Goal: Task Accomplishment & Management: Use online tool/utility

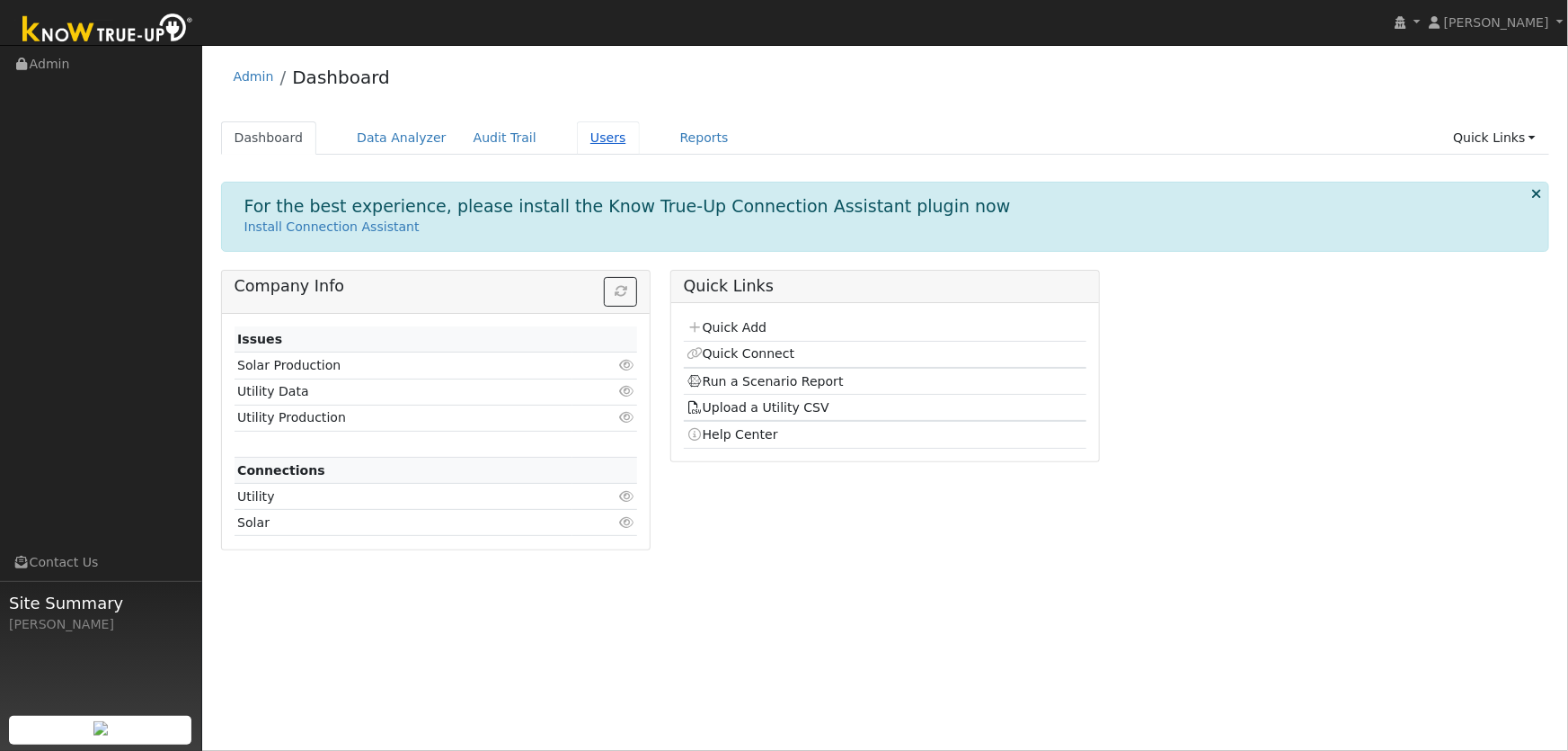
click at [585, 144] on link "Users" at bounding box center [608, 137] width 63 height 33
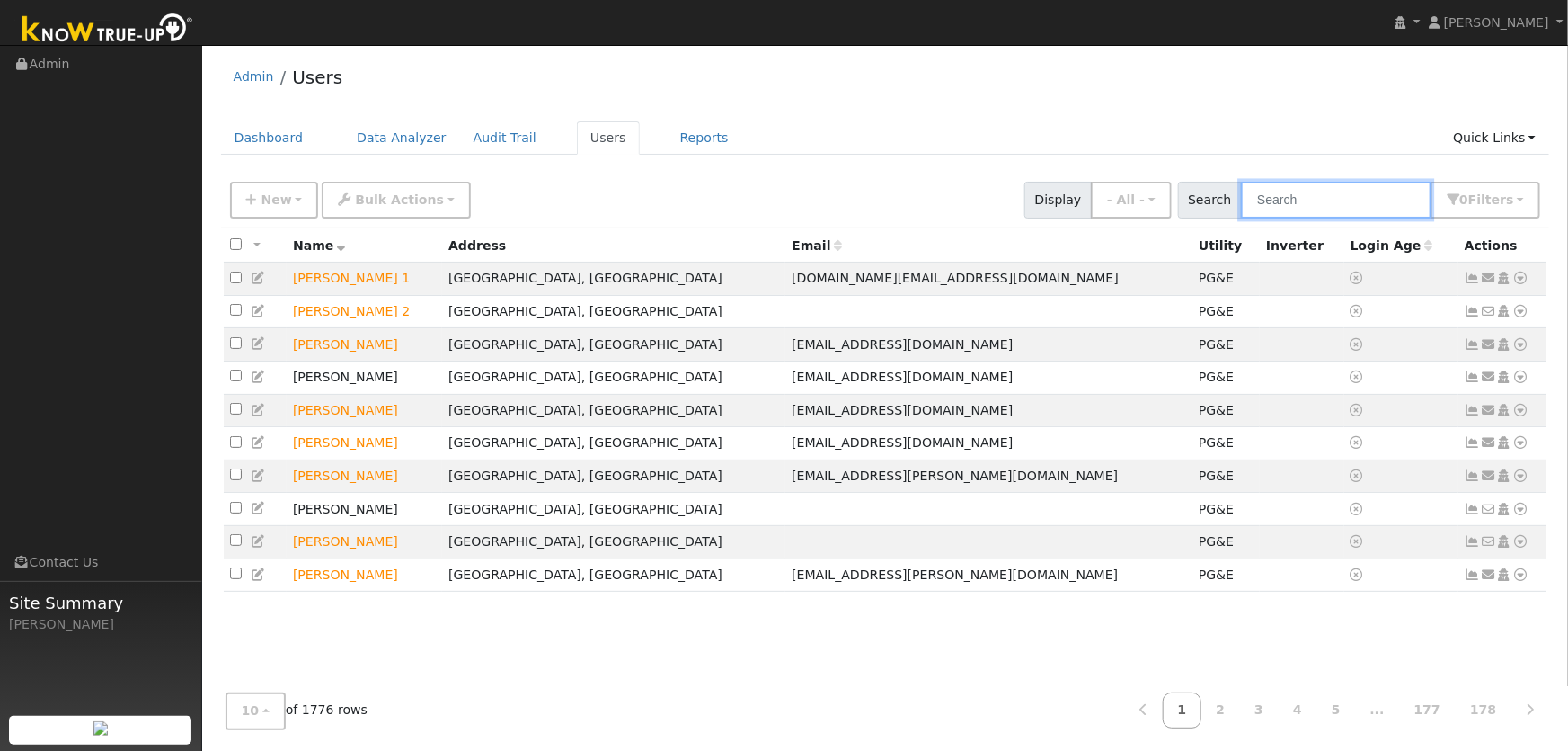
click at [1280, 208] on input "text" at bounding box center [1336, 200] width 191 height 37
type input "brenda bray"
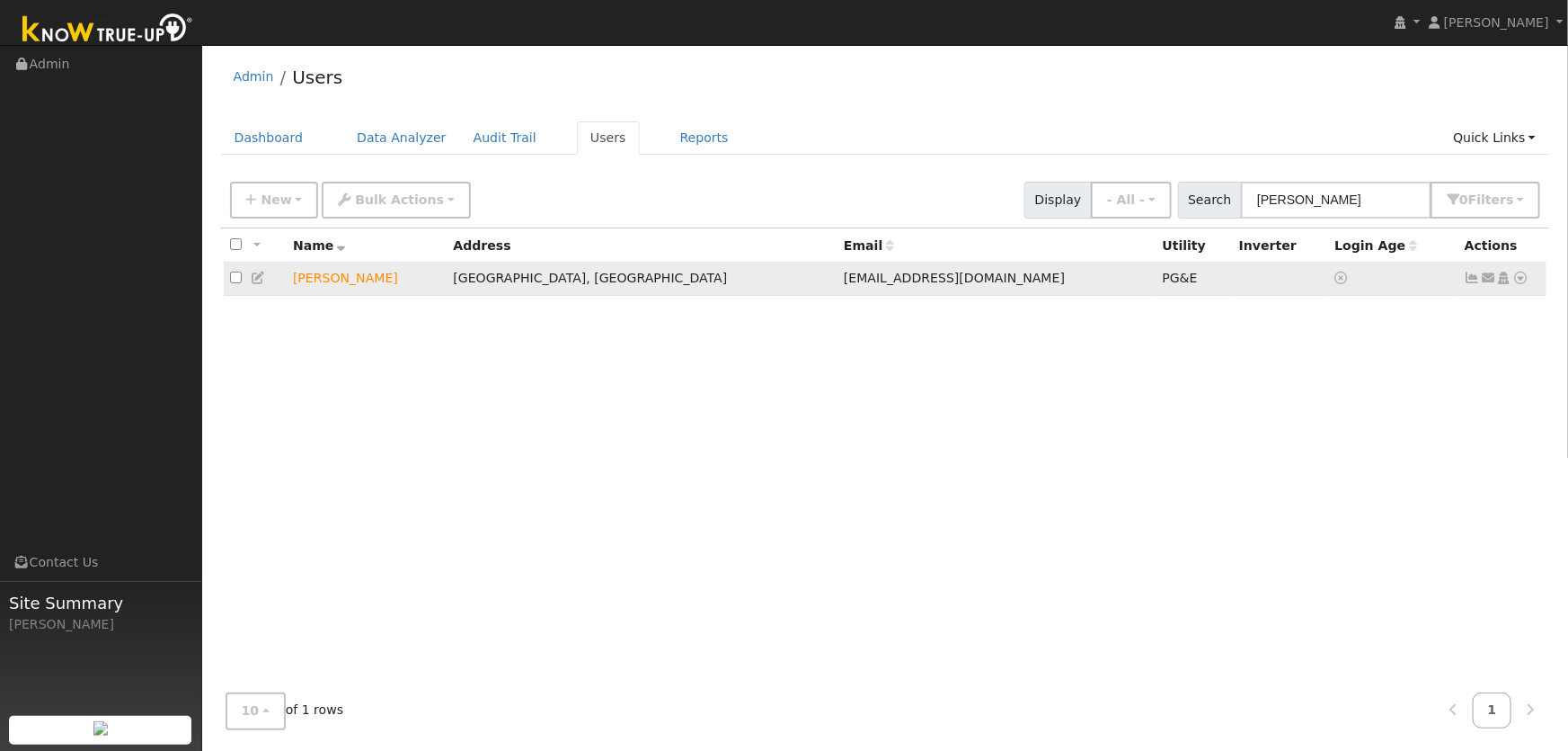
click at [1515, 278] on icon at bounding box center [1521, 277] width 16 height 12
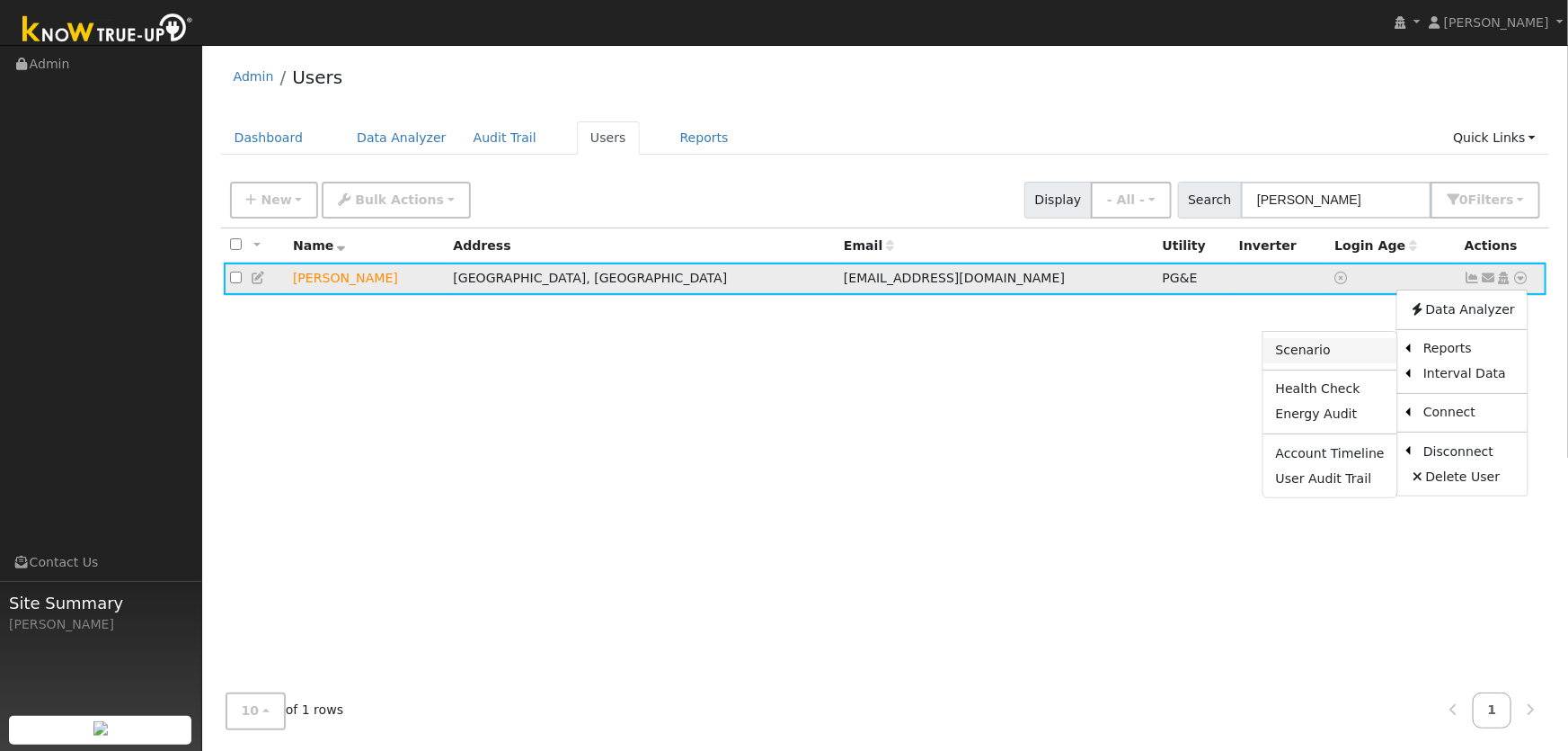
click at [1330, 345] on link "Scenario" at bounding box center [1330, 350] width 134 height 25
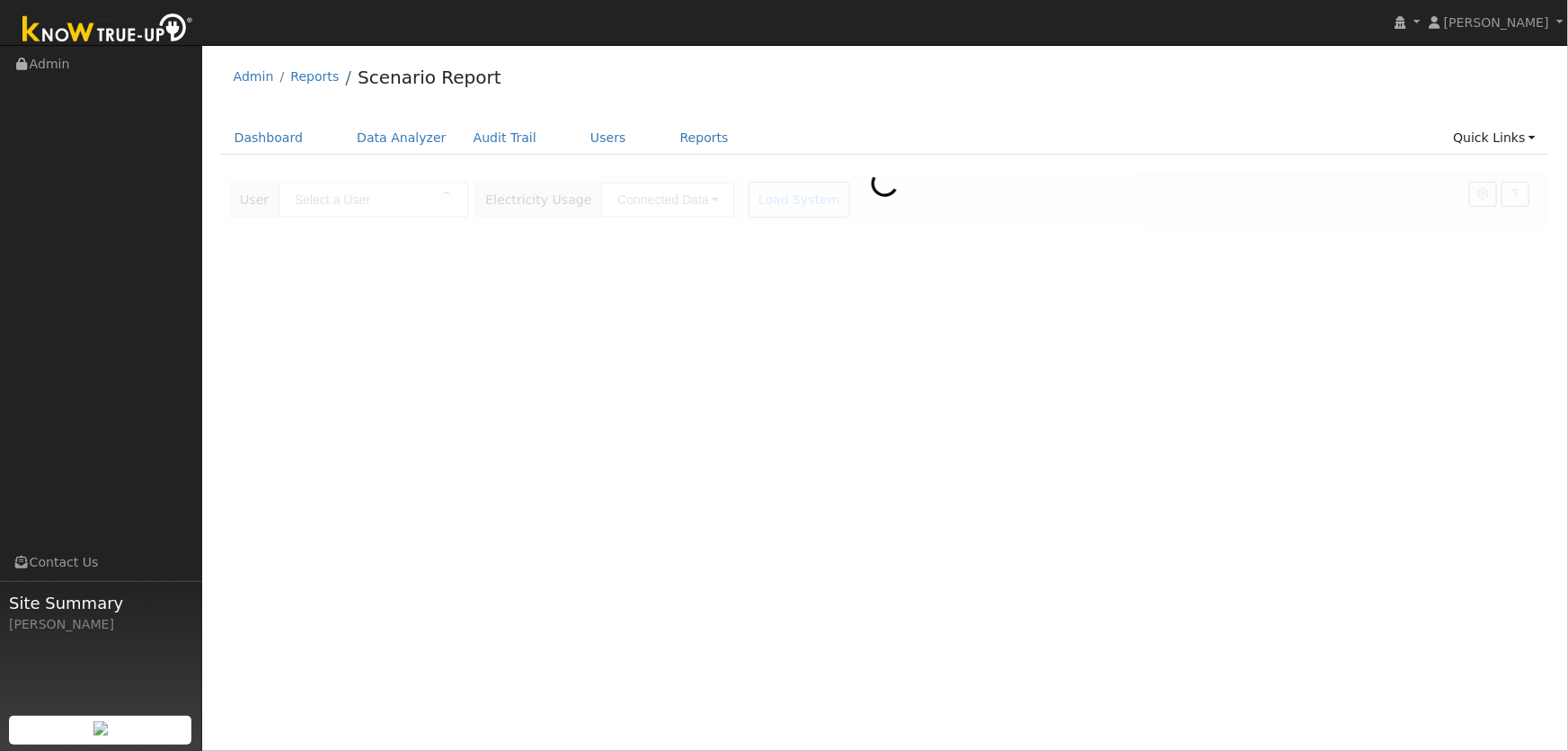
type input "[PERSON_NAME]"
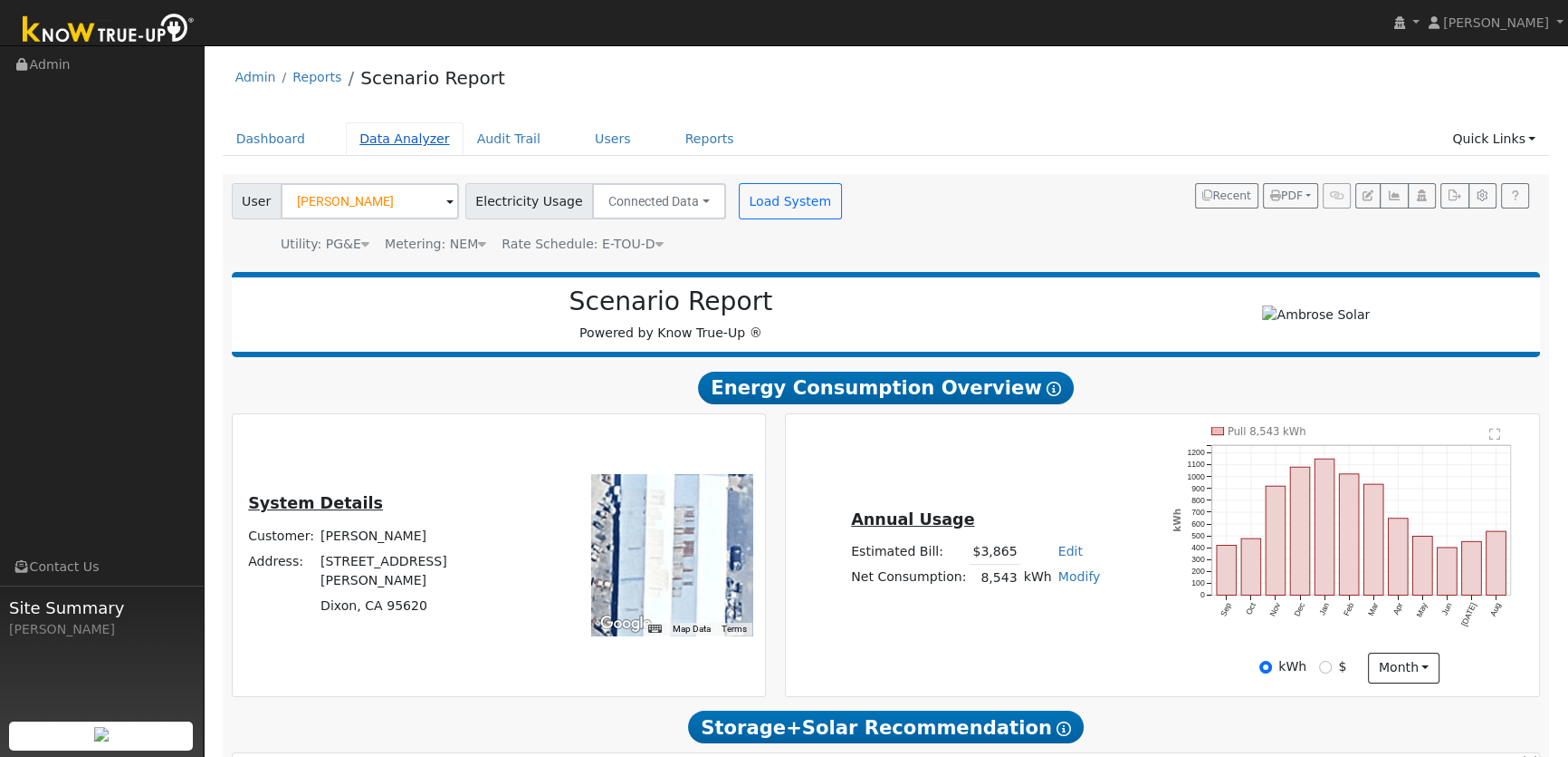
click at [381, 138] on link "Data Analyzer" at bounding box center [405, 138] width 118 height 33
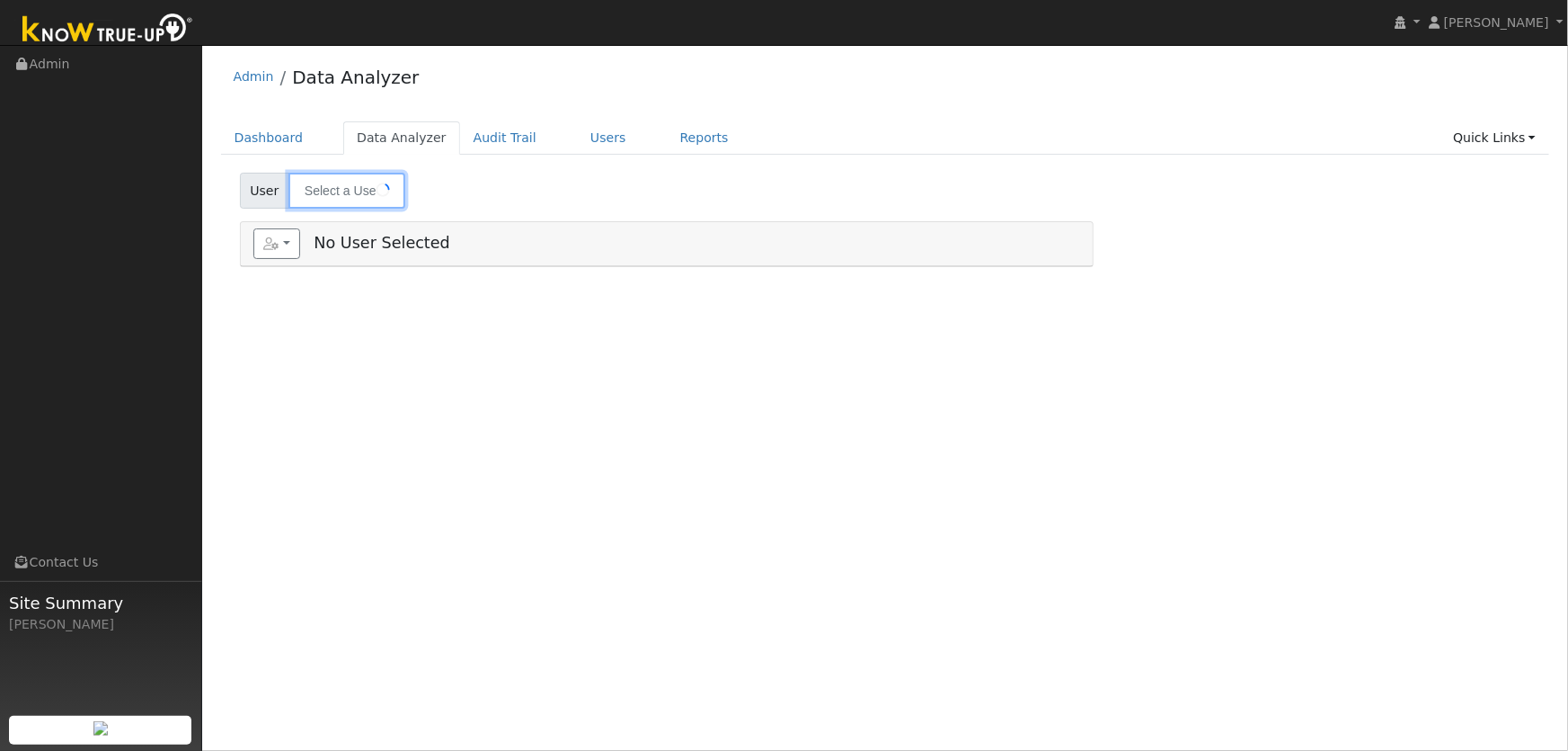
type input "[PERSON_NAME]"
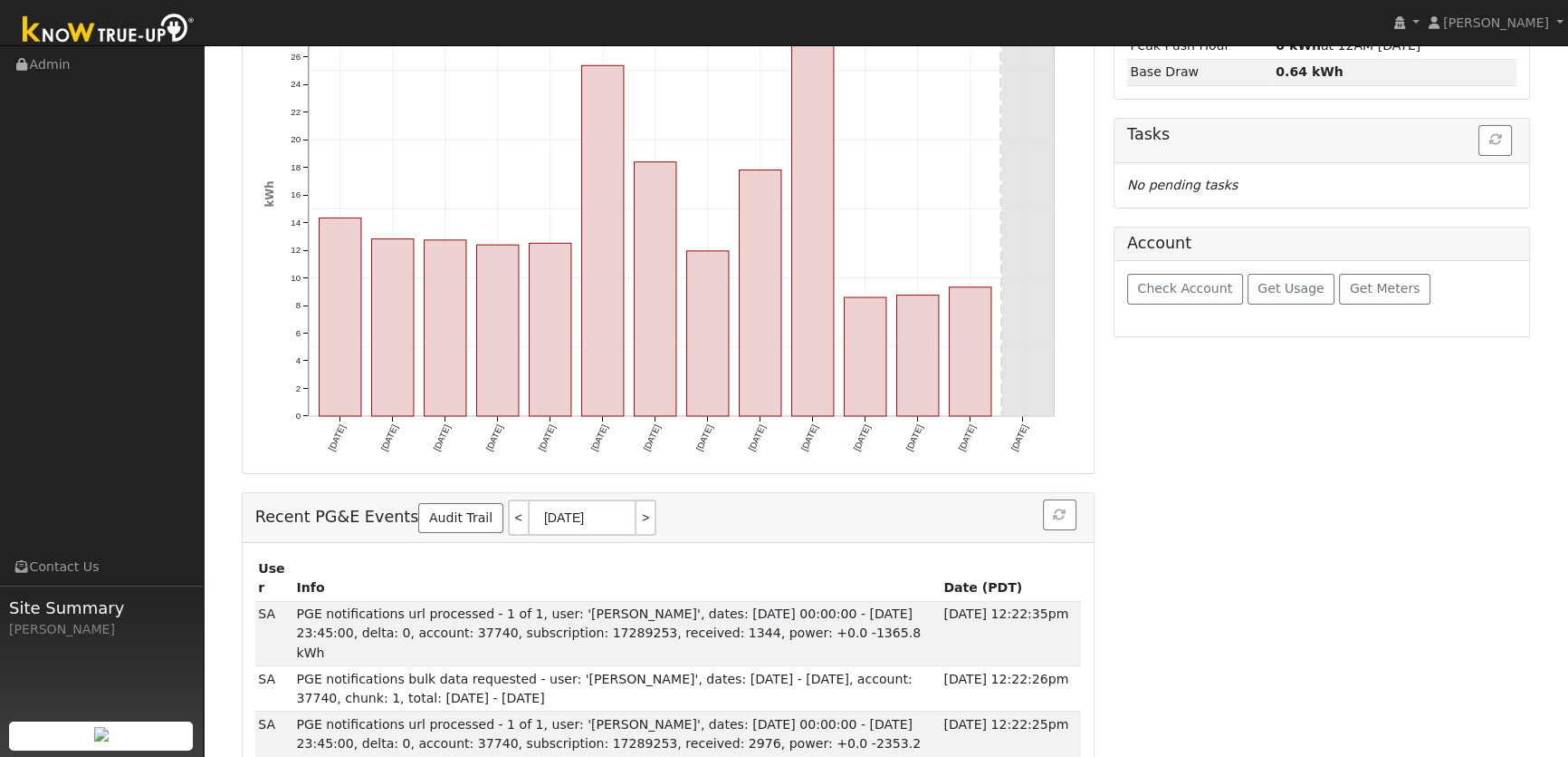
scroll to position [329, 0]
click at [1175, 284] on span "Check Account" at bounding box center [1185, 286] width 95 height 14
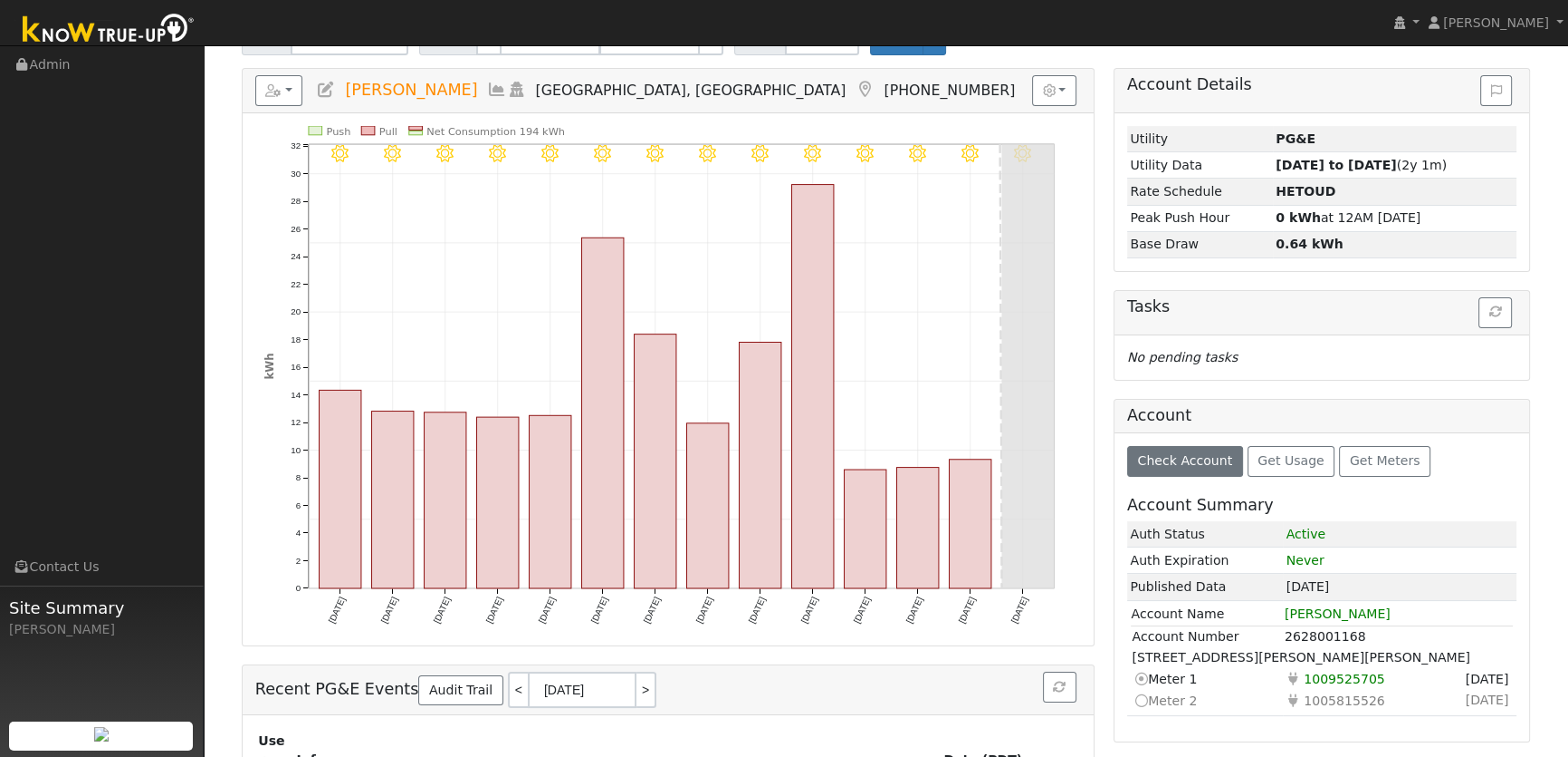
scroll to position [247, 0]
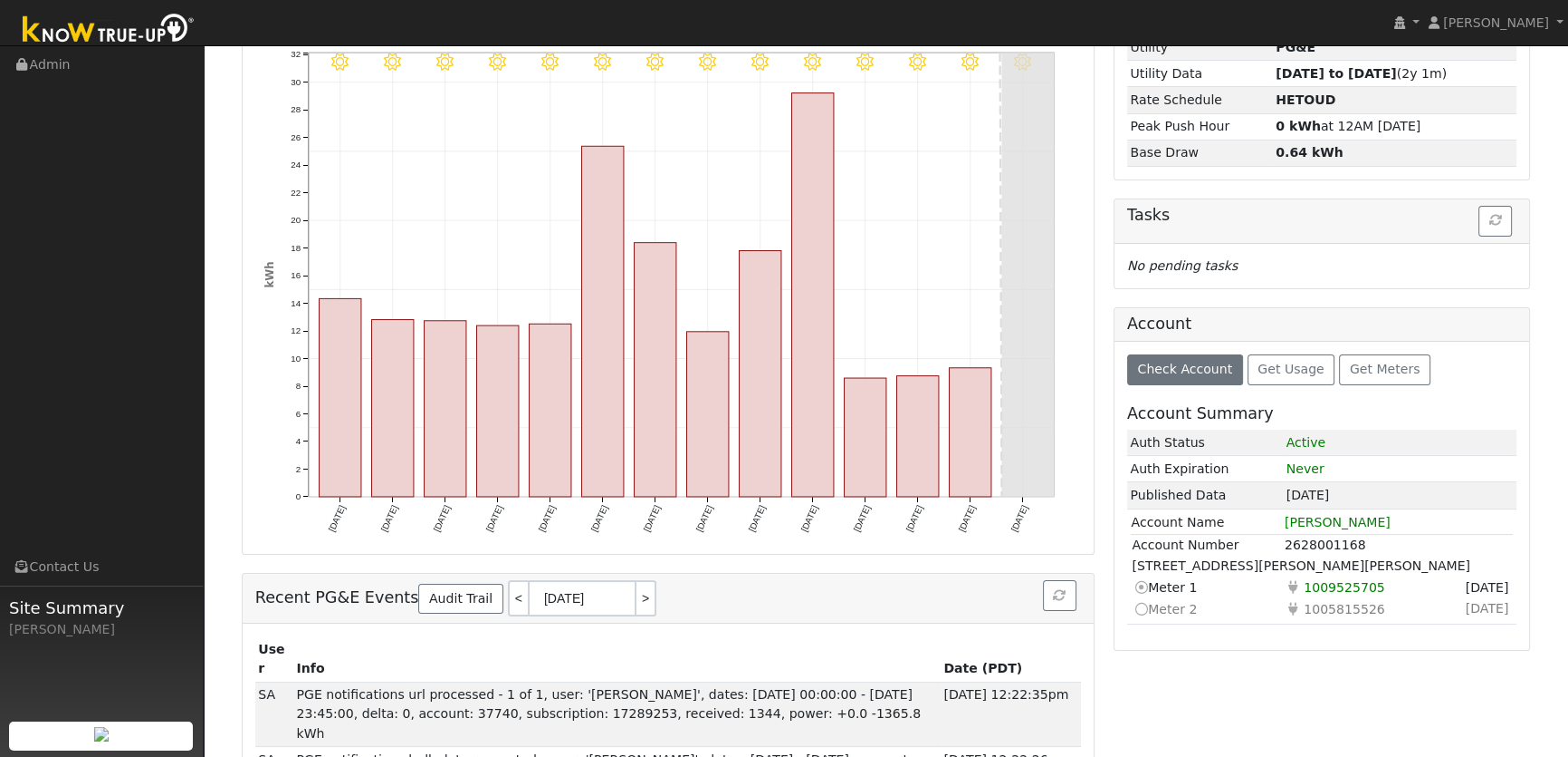
click at [1140, 607] on icon at bounding box center [1140, 608] width 16 height 19
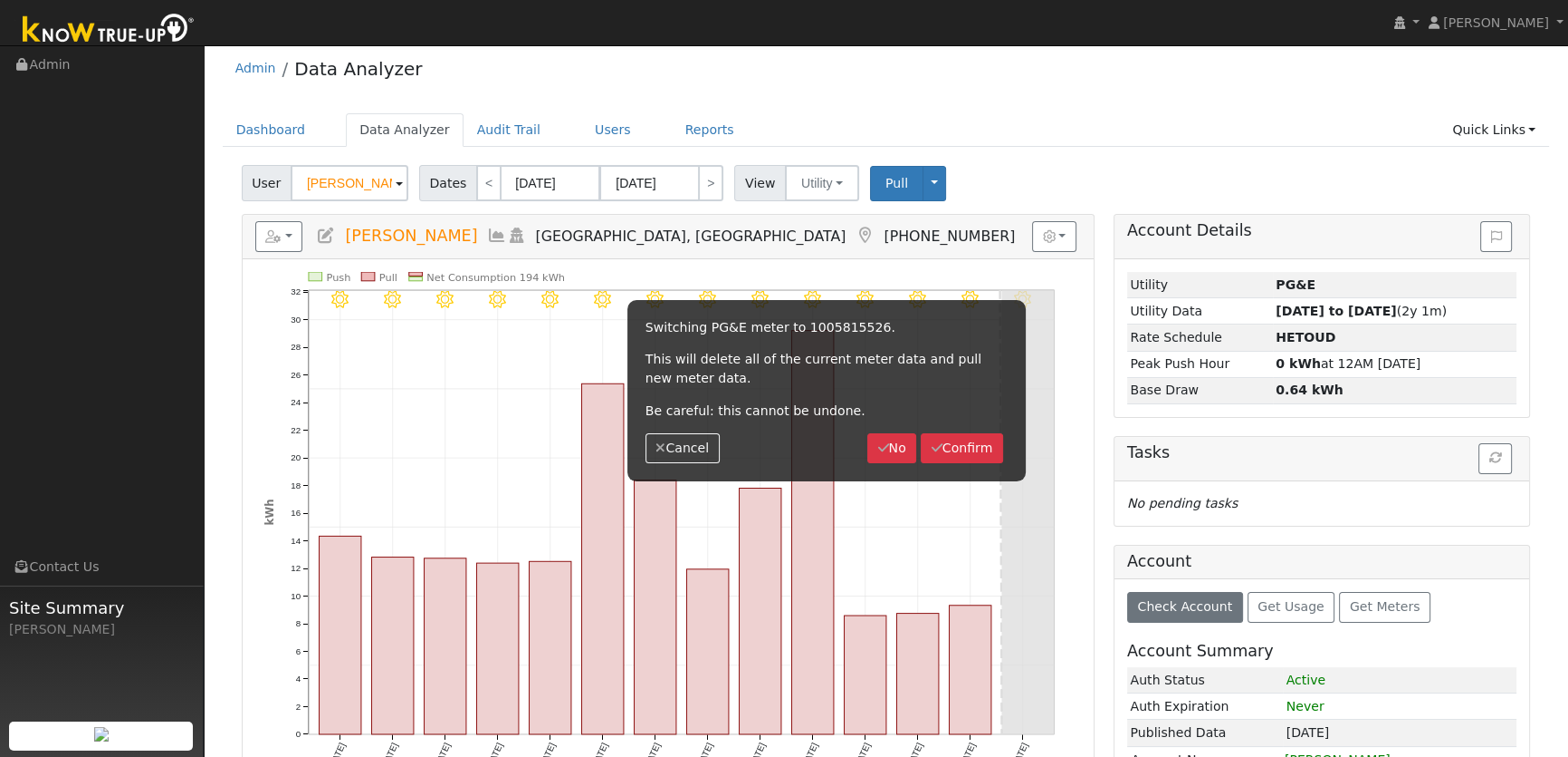
scroll to position [0, 0]
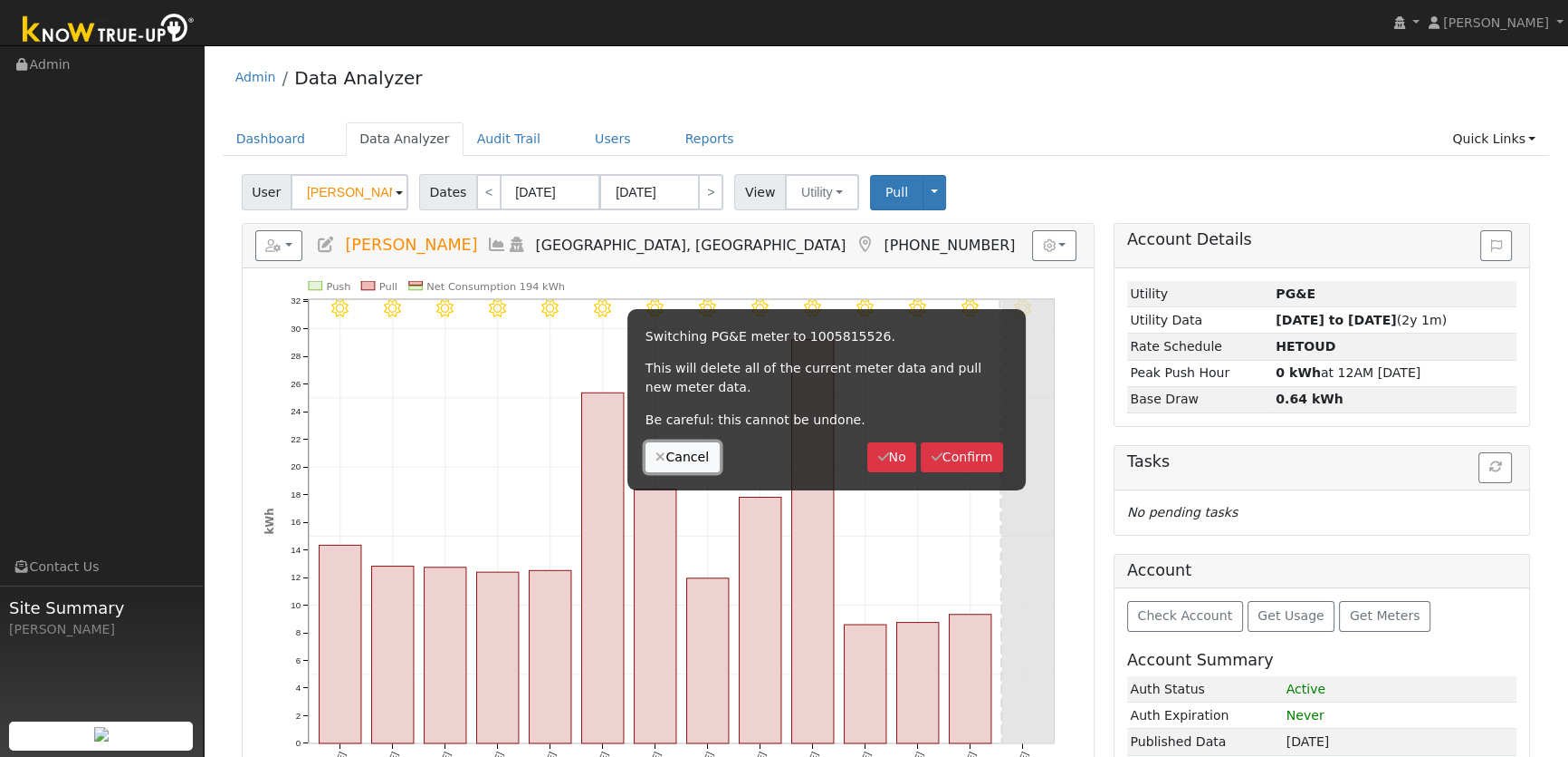
click at [702, 463] on button "Cancel" at bounding box center [683, 457] width 74 height 30
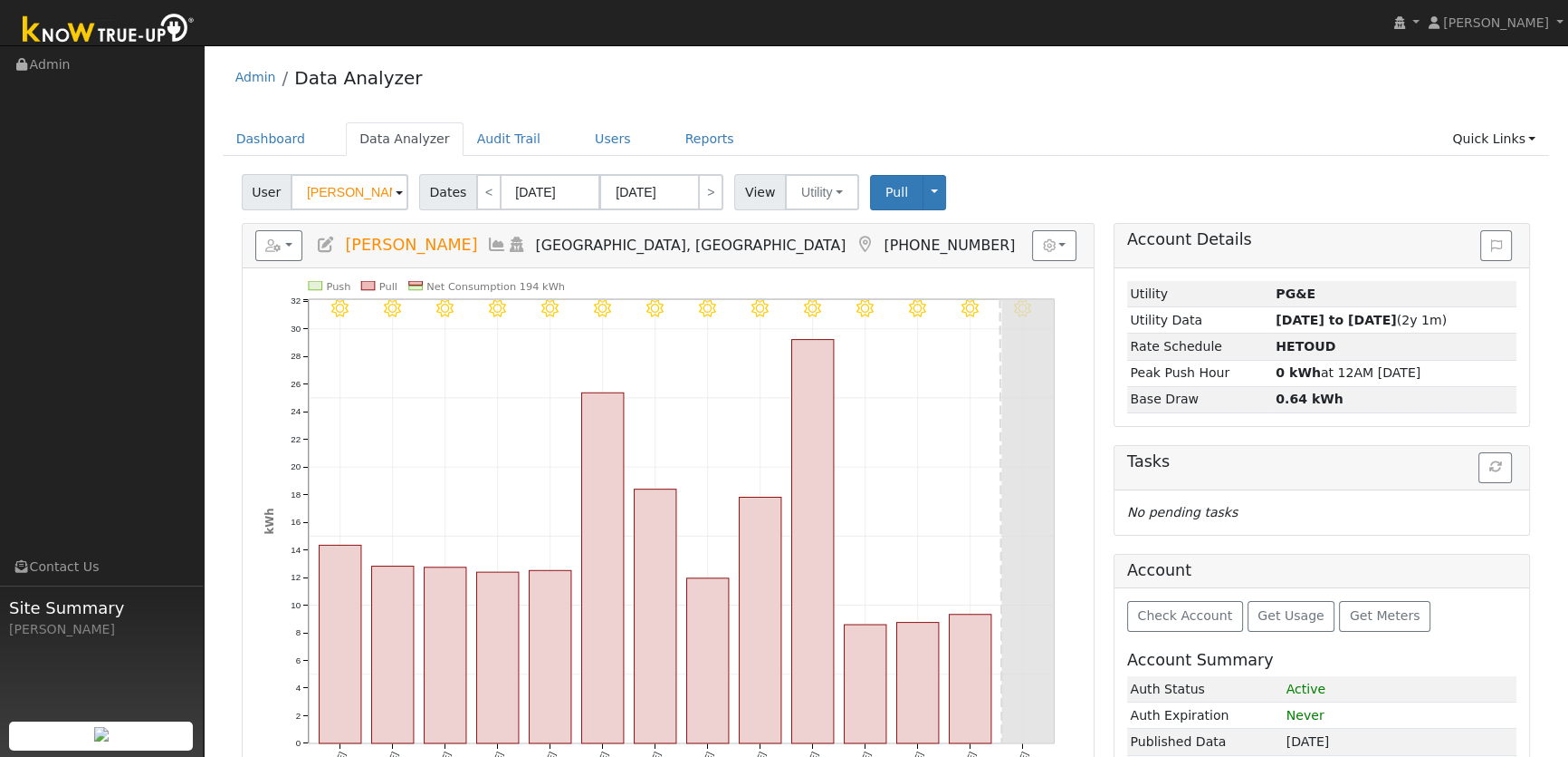
click at [1160, 183] on div "User Brenda Bray Account Default Account Default Account 5778 Dixon Avenue West…" at bounding box center [885, 189] width 1296 height 43
click at [527, 191] on input "09/03/2025" at bounding box center [550, 192] width 100 height 36
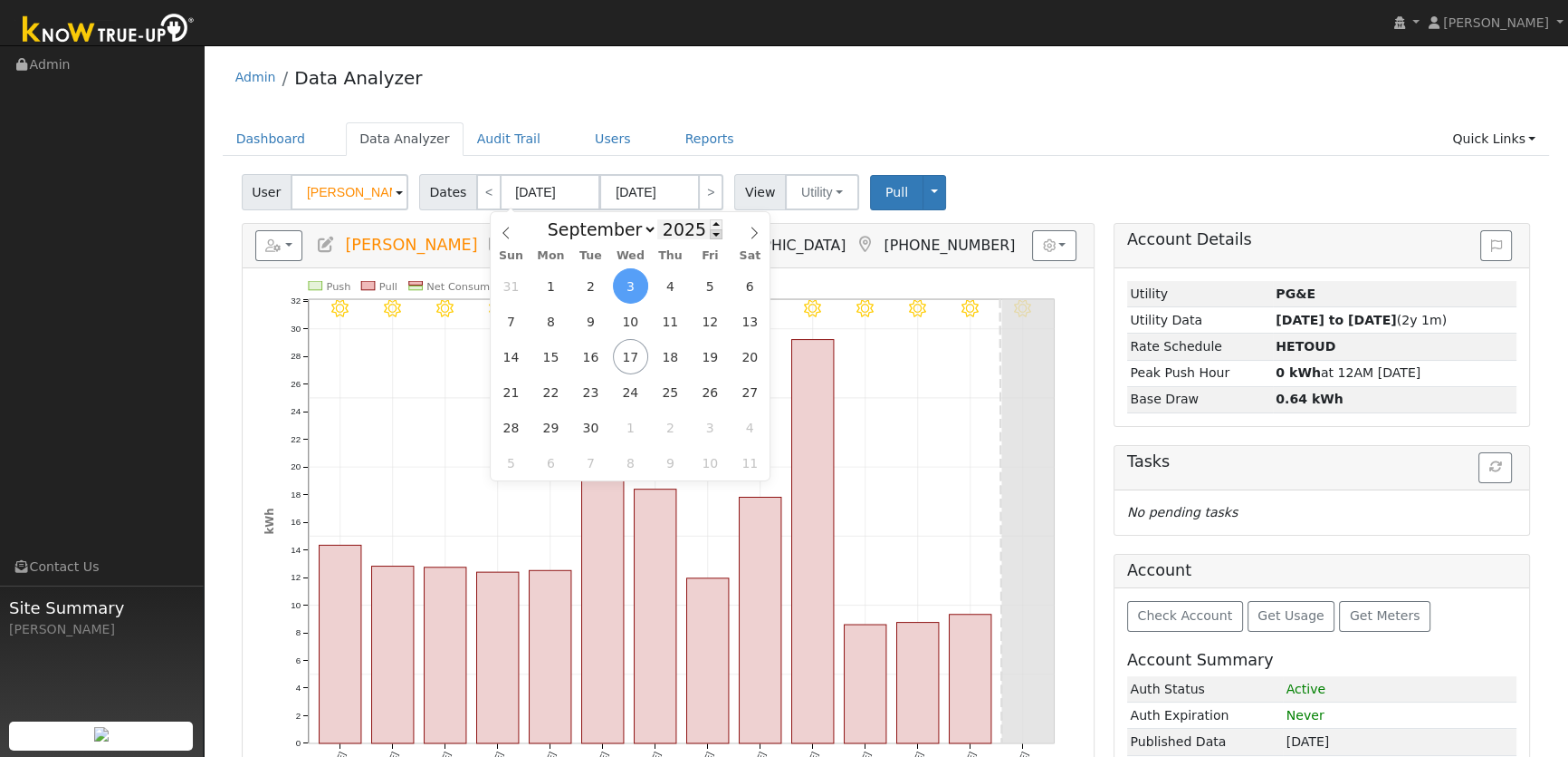
click at [710, 236] on span at bounding box center [716, 234] width 12 height 10
type input "2024"
click at [525, 286] on span "1" at bounding box center [511, 286] width 35 height 35
type input "09/01/2024"
type input "09/30/2024"
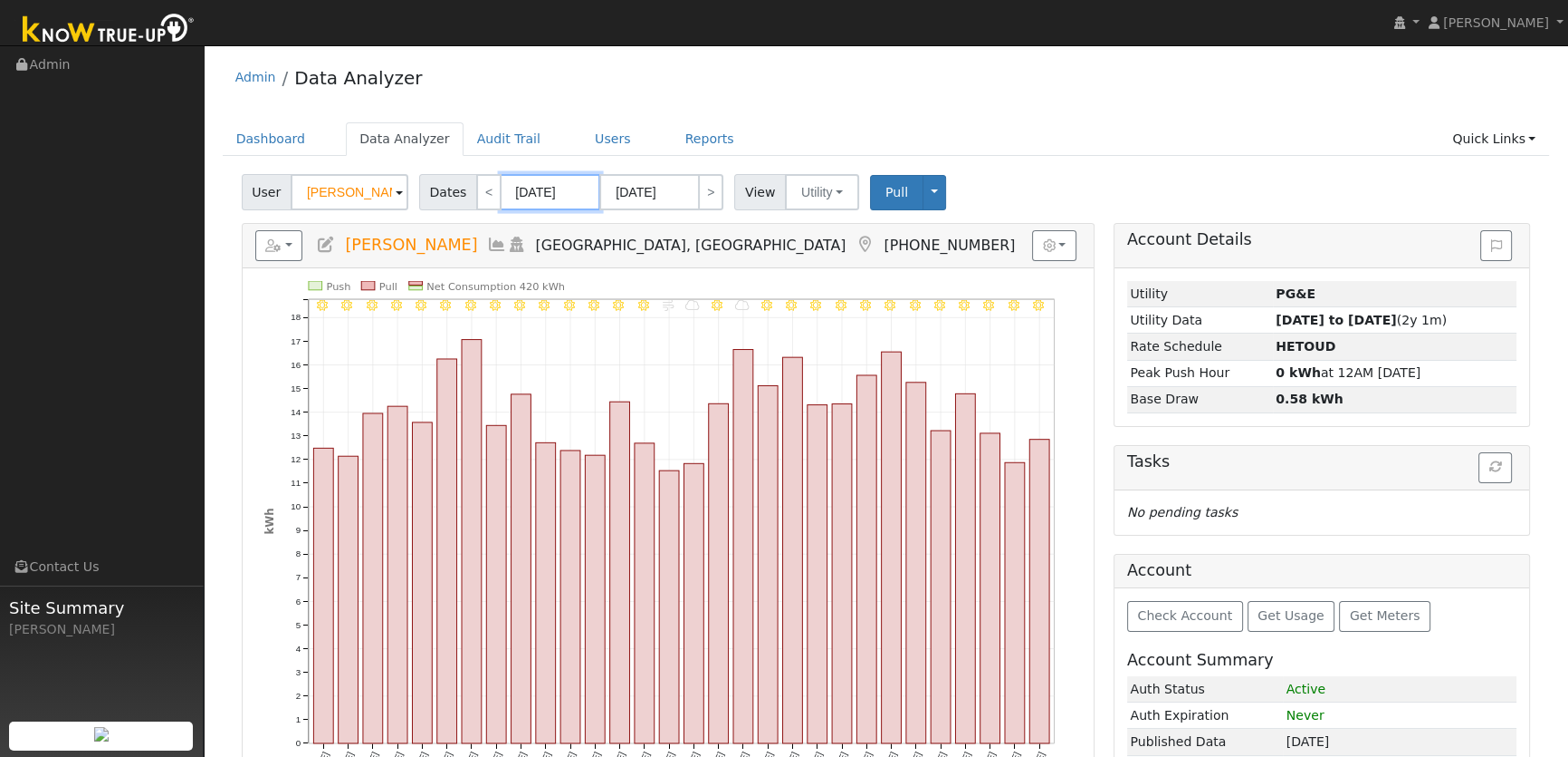
click at [569, 196] on input "09/01/2024" at bounding box center [550, 192] width 100 height 36
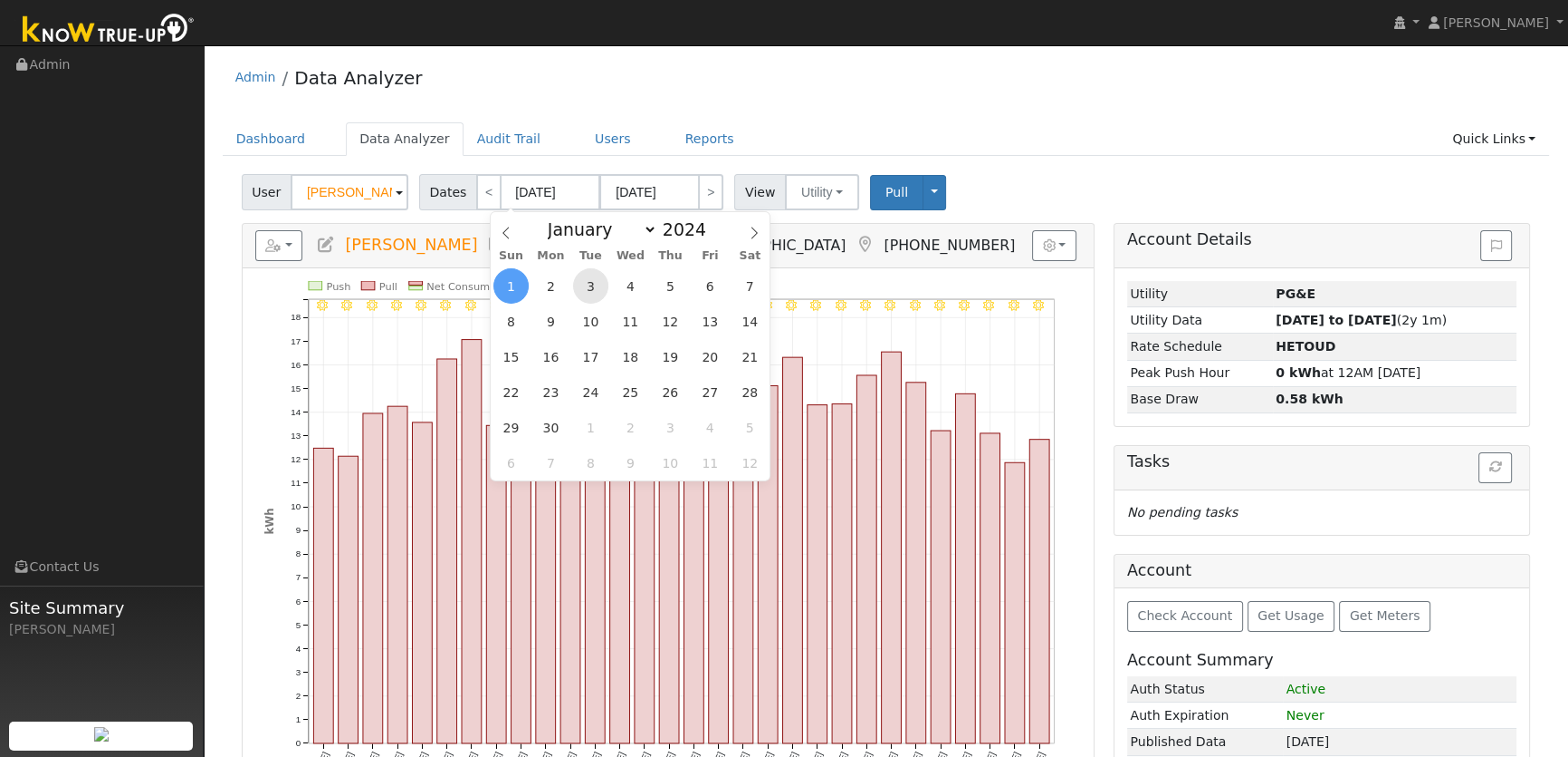
click at [580, 281] on span "3" at bounding box center [591, 286] width 35 height 35
type input "09/03/2024"
type input "09/16/2024"
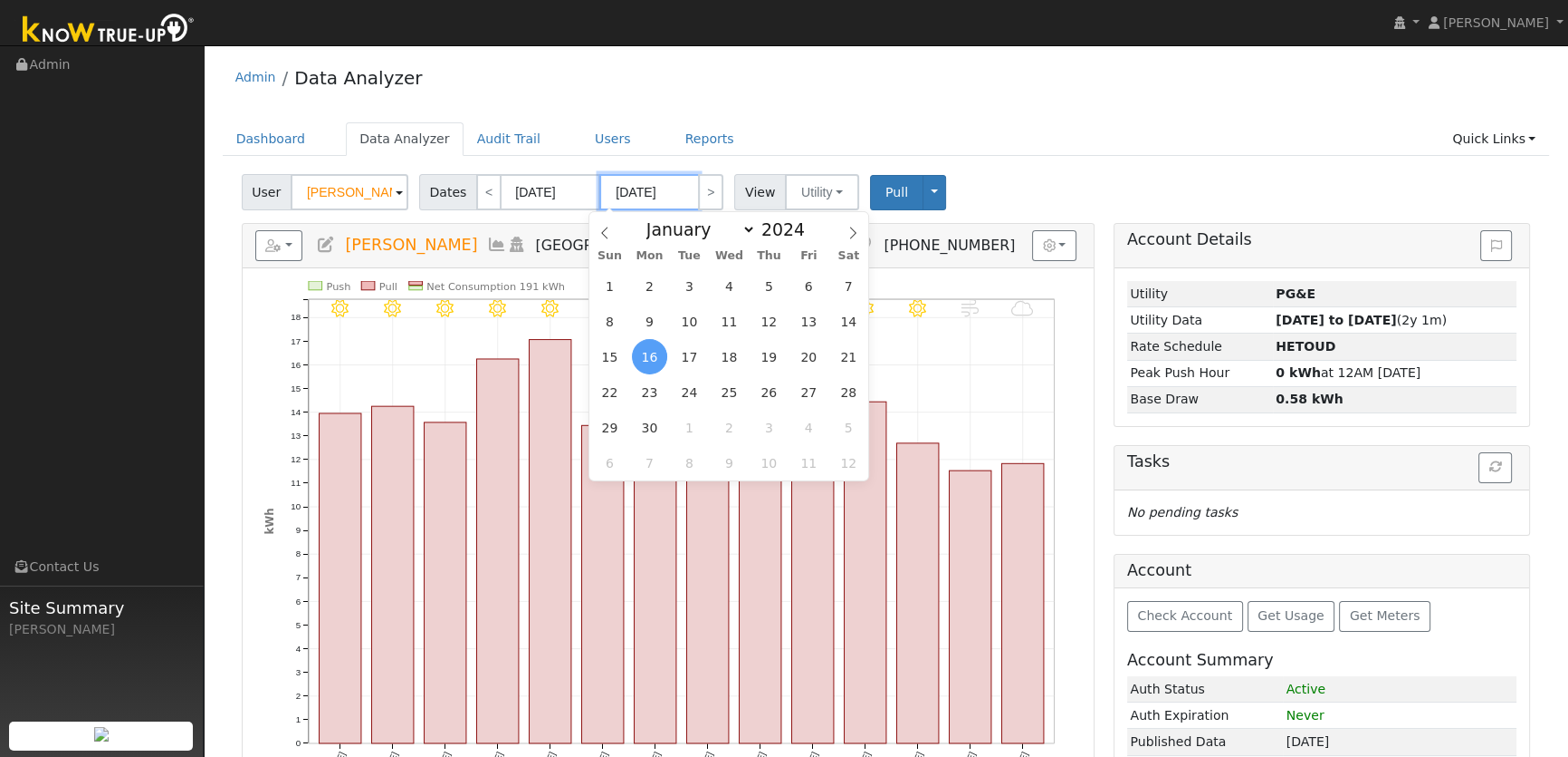
click at [678, 193] on input "09/16/2024" at bounding box center [648, 192] width 100 height 36
click at [547, 199] on input "09/03/2024" at bounding box center [550, 192] width 100 height 36
click at [646, 194] on input "09/16/2024" at bounding box center [648, 192] width 100 height 36
click at [809, 223] on span at bounding box center [814, 224] width 12 height 10
type input "2025"
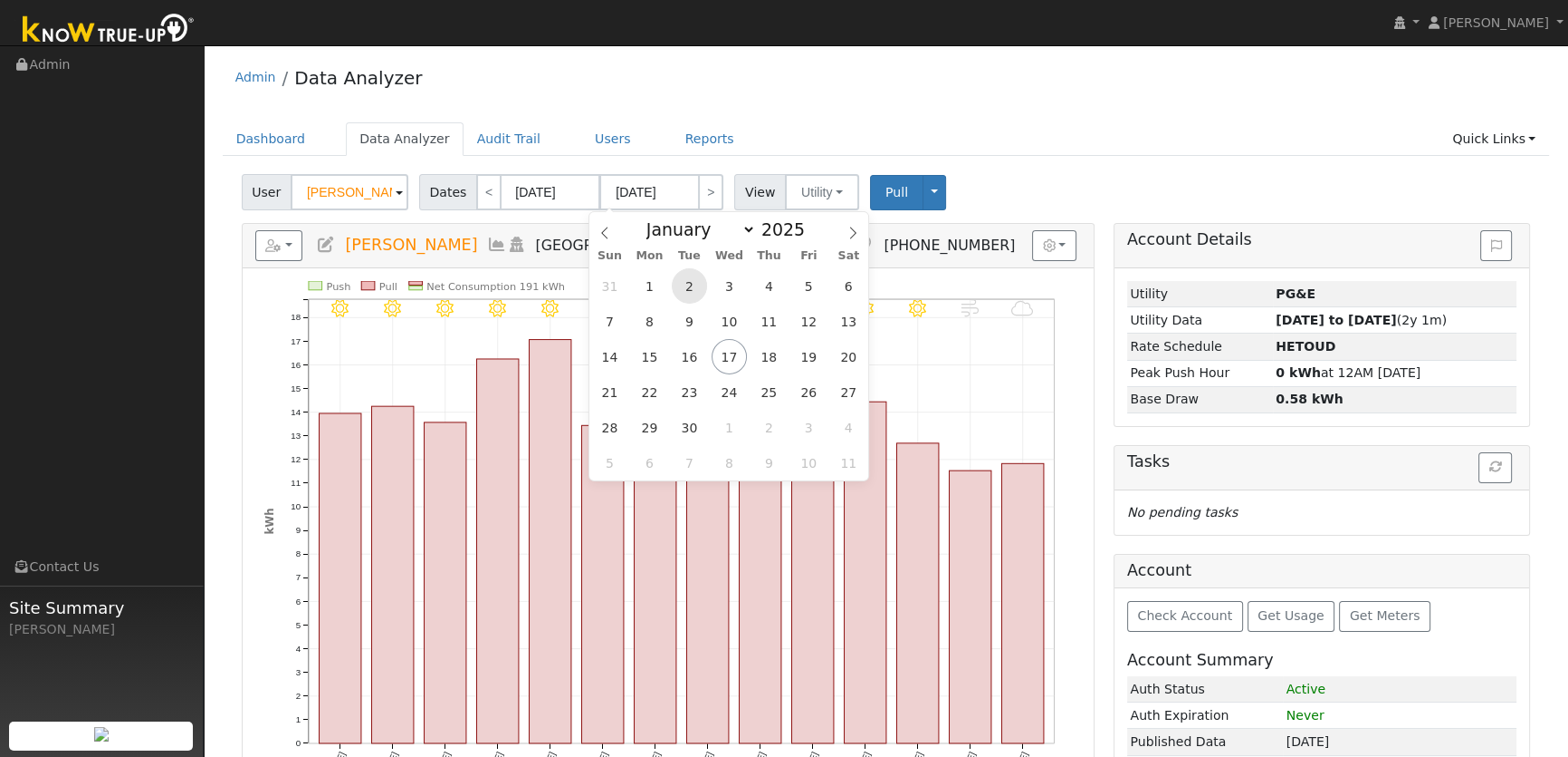
click at [698, 290] on span "2" at bounding box center [689, 286] width 35 height 35
type input "09/02/2025"
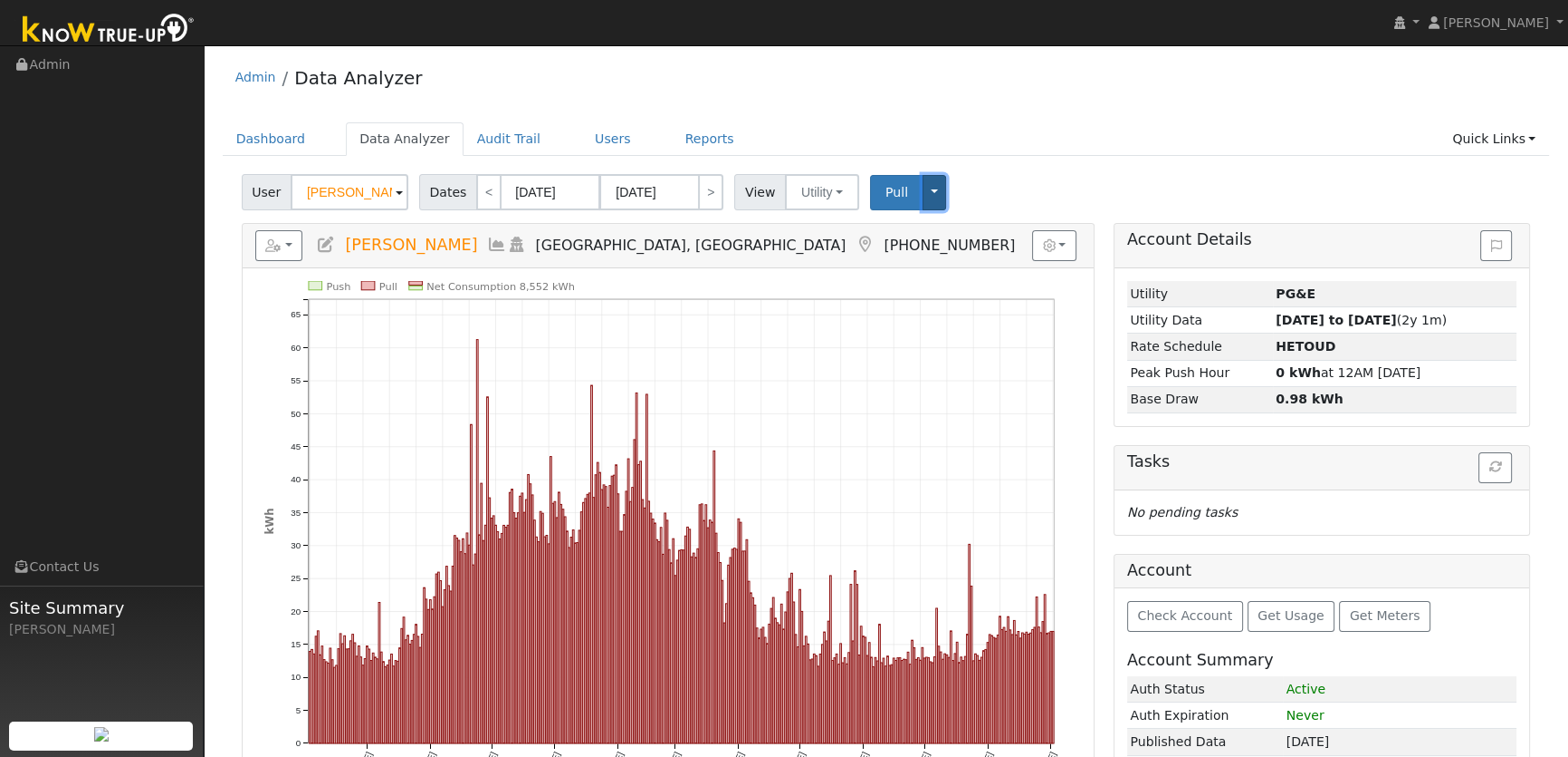
click at [922, 201] on button "Toggle Dropdown" at bounding box center [934, 192] width 24 height 35
click at [924, 228] on link "View" at bounding box center [989, 231] width 137 height 26
click at [923, 194] on button "Toggle Dropdown" at bounding box center [934, 192] width 24 height 35
click at [1001, 157] on div "Dashboard Data Analyzer Audit Trail Users Reports Quick Links Quick Add Quick C…" at bounding box center [886, 148] width 1327 height 51
click at [885, 198] on span "Pull" at bounding box center [897, 192] width 23 height 14
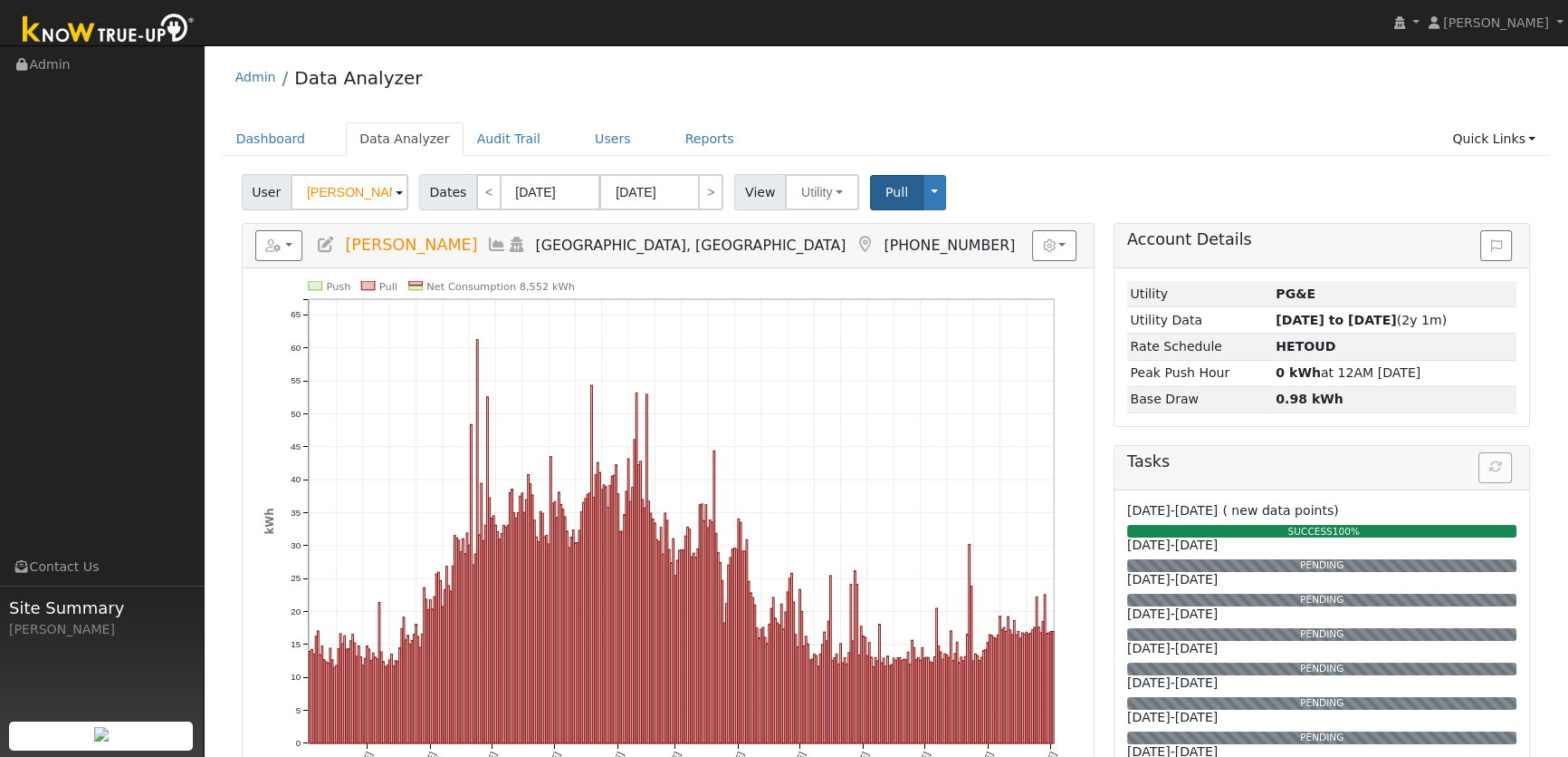
click at [1254, 194] on div "User Brenda Bray Account Default Account Default Account 5778 Dixon Avenue West…" at bounding box center [885, 189] width 1296 height 43
click at [1512, 128] on link "Quick Links" at bounding box center [1494, 138] width 111 height 33
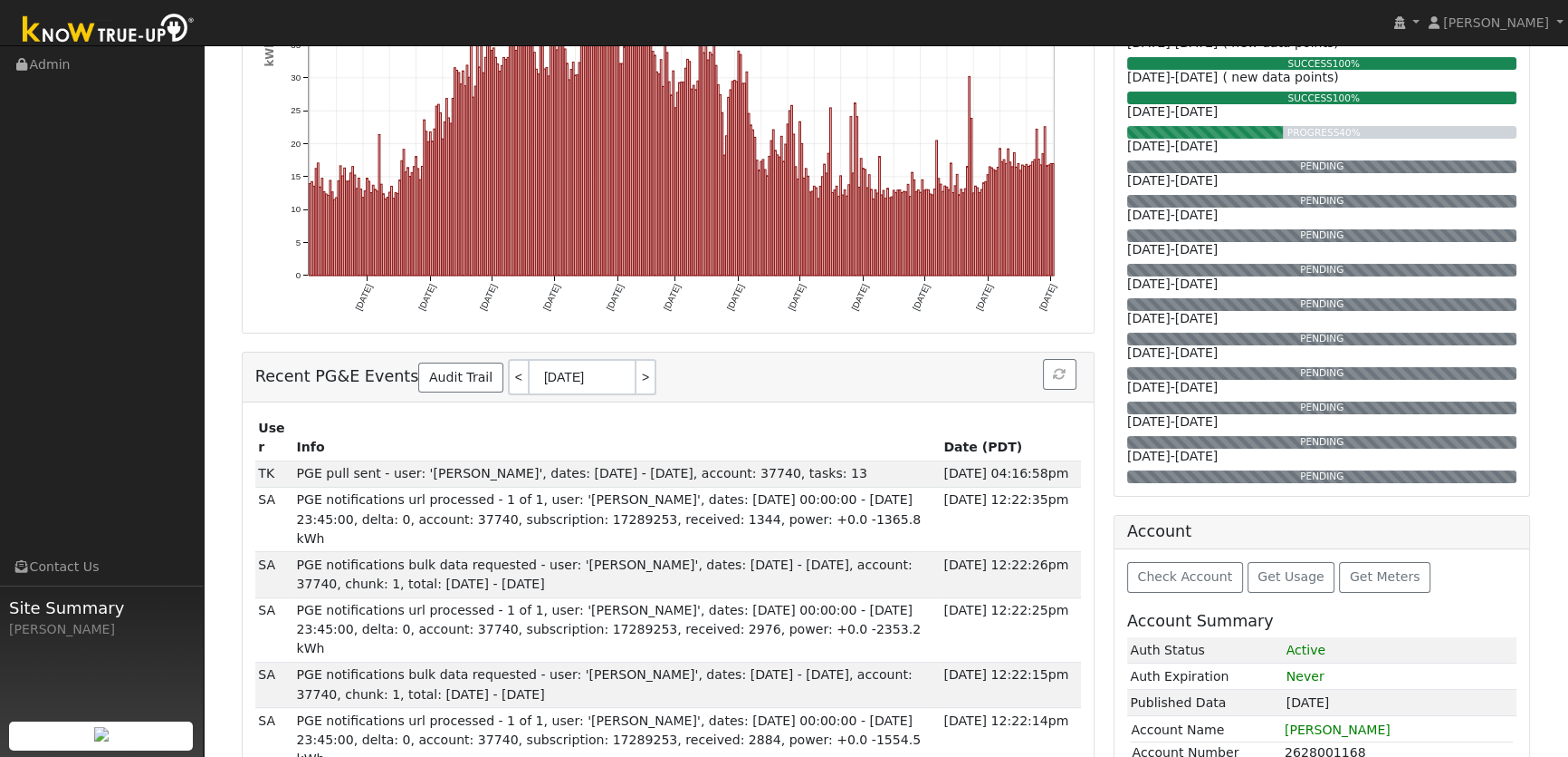
scroll to position [658, 0]
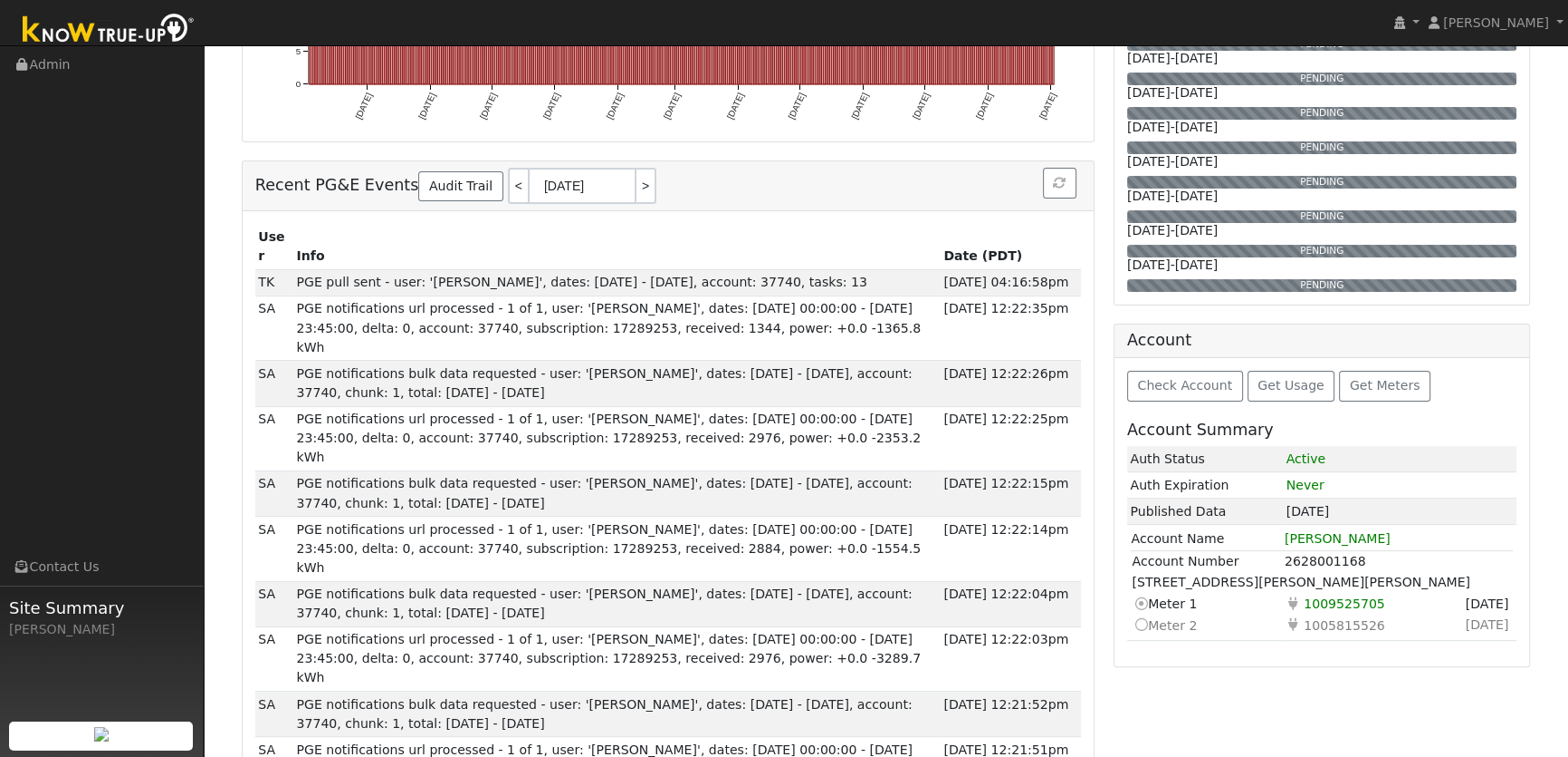
click at [1150, 626] on td "Switch to this meter Meter 2" at bounding box center [1207, 625] width 153 height 22
click at [1143, 620] on icon at bounding box center [1140, 625] width 16 height 19
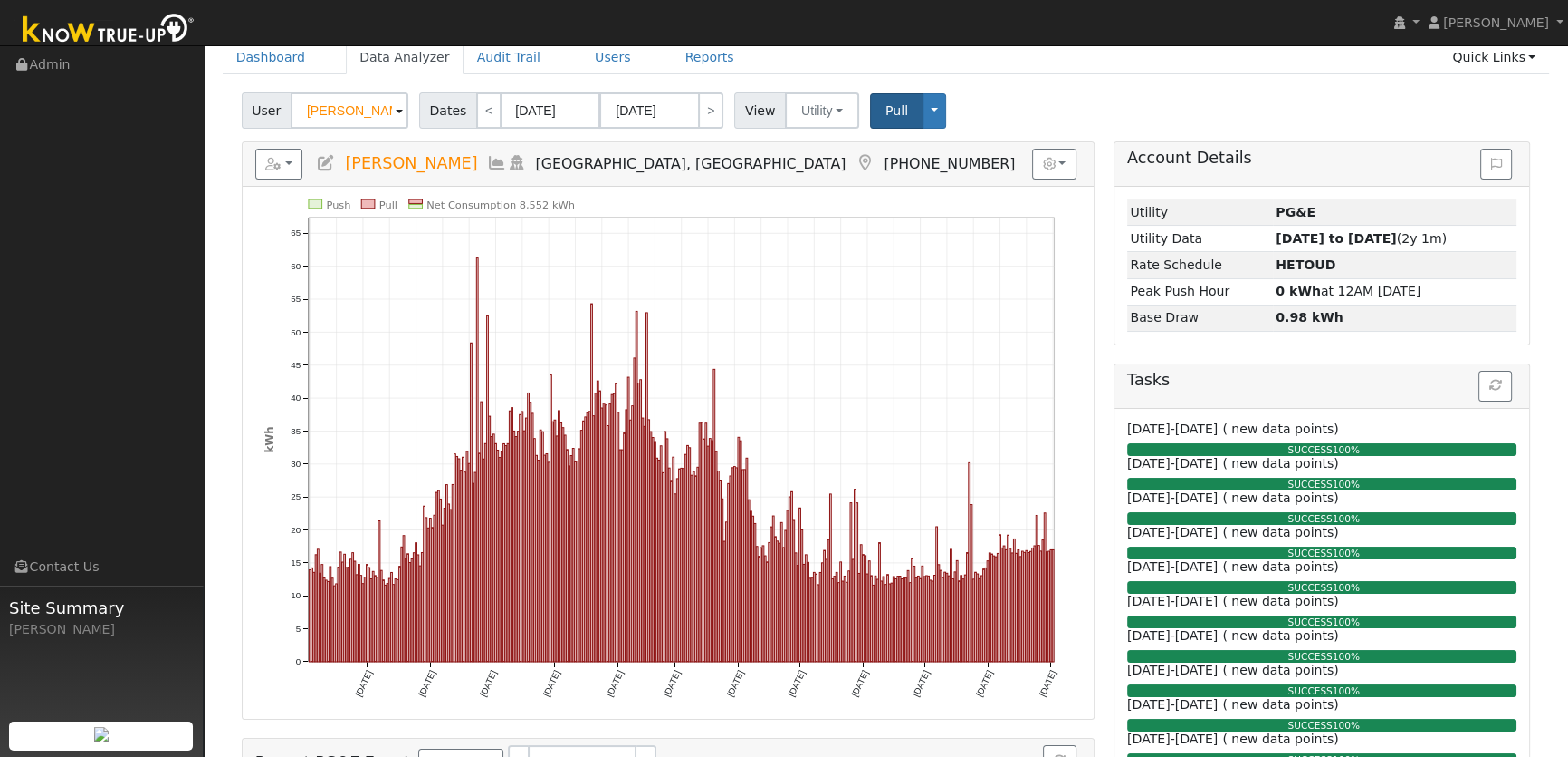
scroll to position [0, 0]
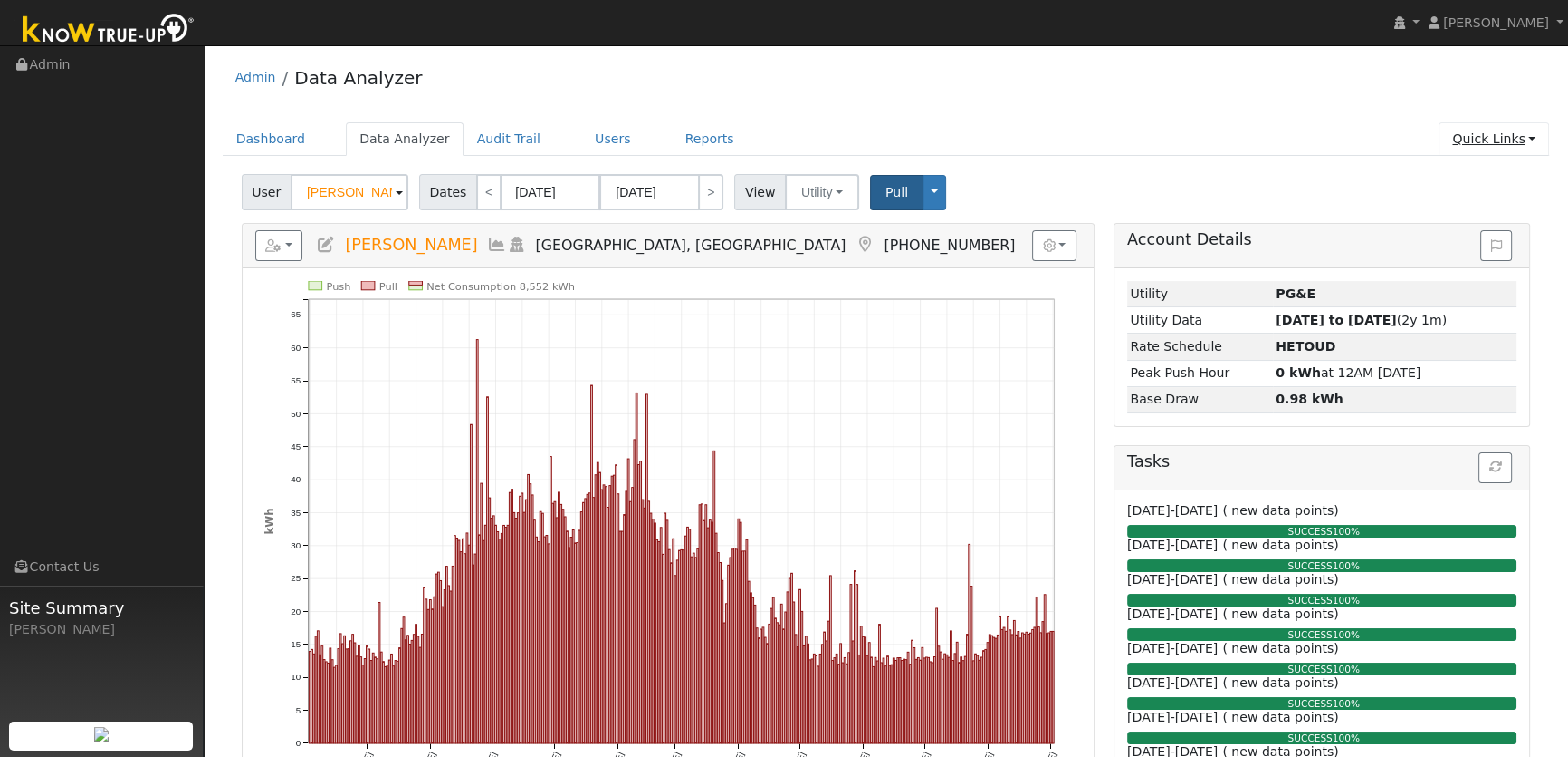
click at [1511, 145] on link "Quick Links" at bounding box center [1494, 138] width 111 height 33
click at [1468, 243] on link "Run a Scenario Report" at bounding box center [1458, 243] width 184 height 26
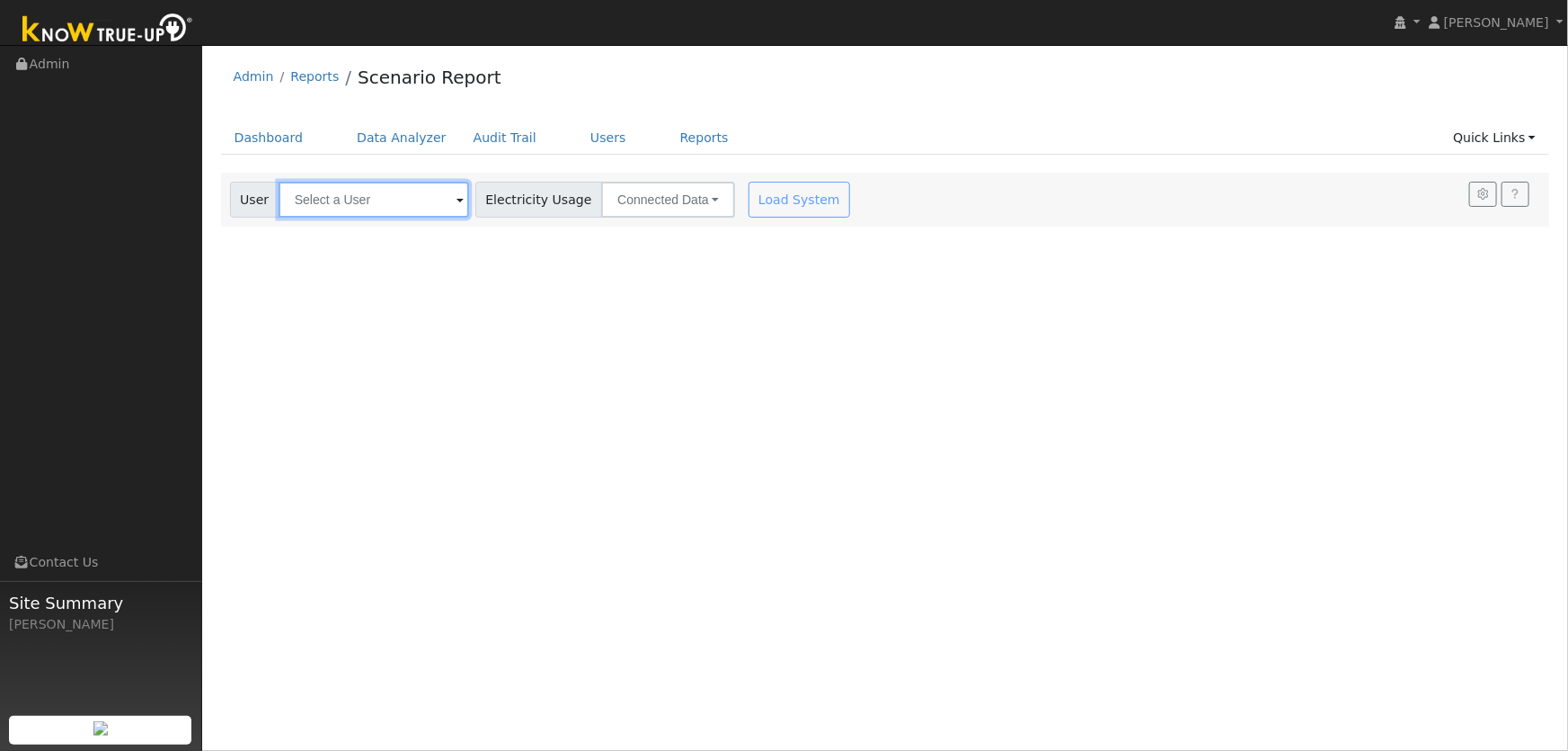
click at [448, 200] on input "text" at bounding box center [373, 200] width 191 height 36
type input "[PERSON_NAME]"
